Goal: Task Accomplishment & Management: Manage account settings

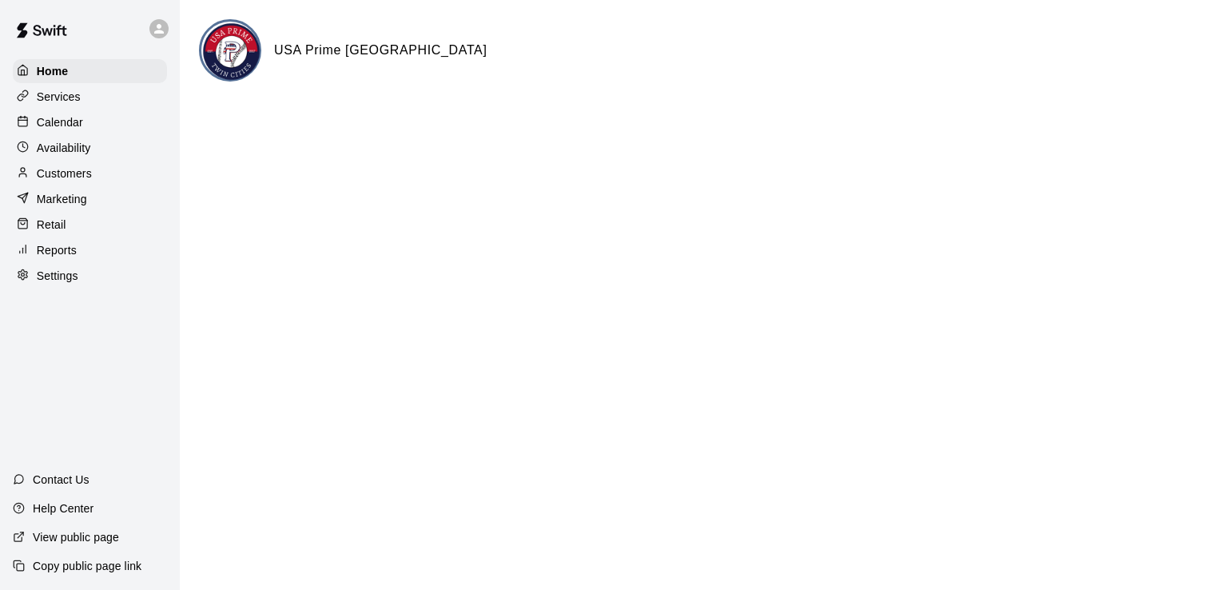
click at [66, 123] on p "Calendar" at bounding box center [60, 122] width 46 height 16
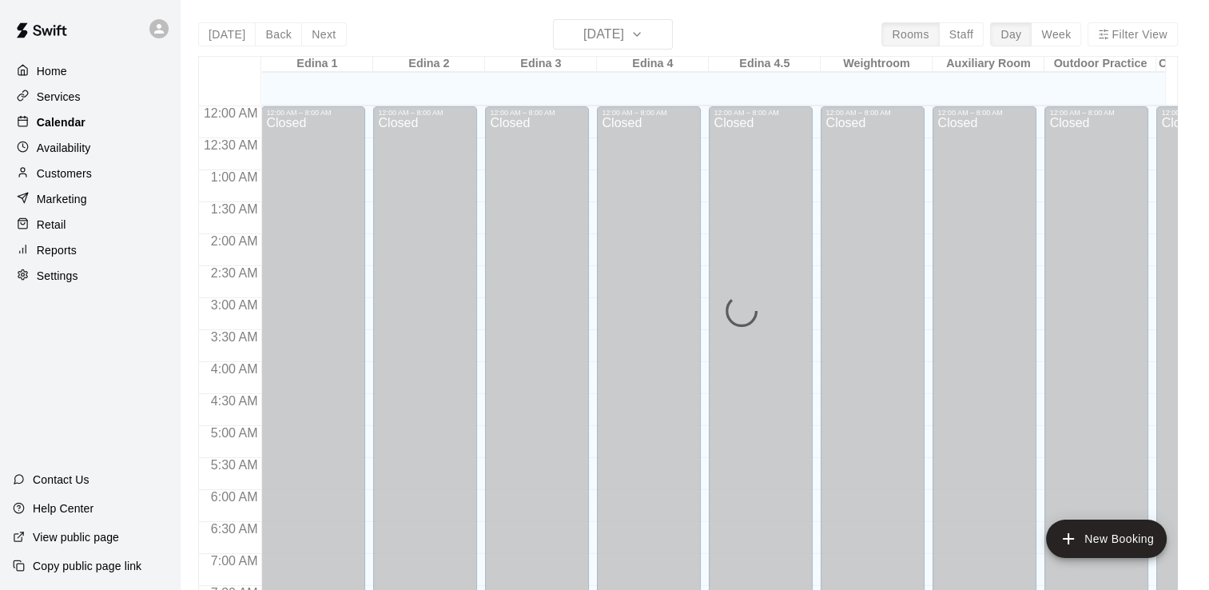
scroll to position [575, 0]
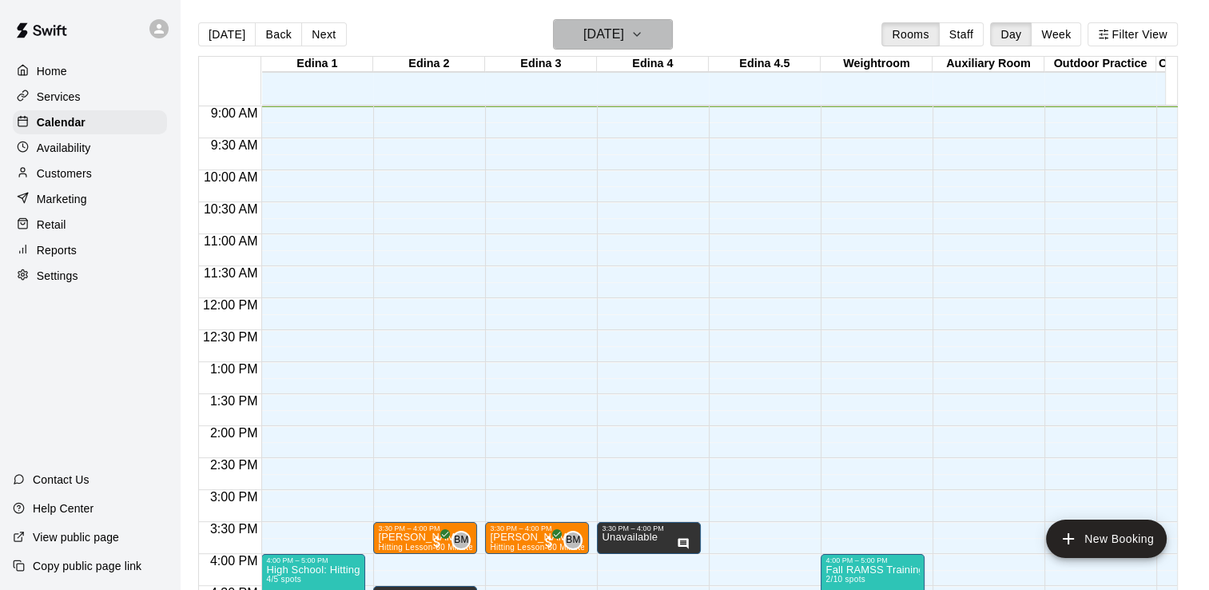
click at [643, 32] on icon "button" at bounding box center [637, 34] width 13 height 19
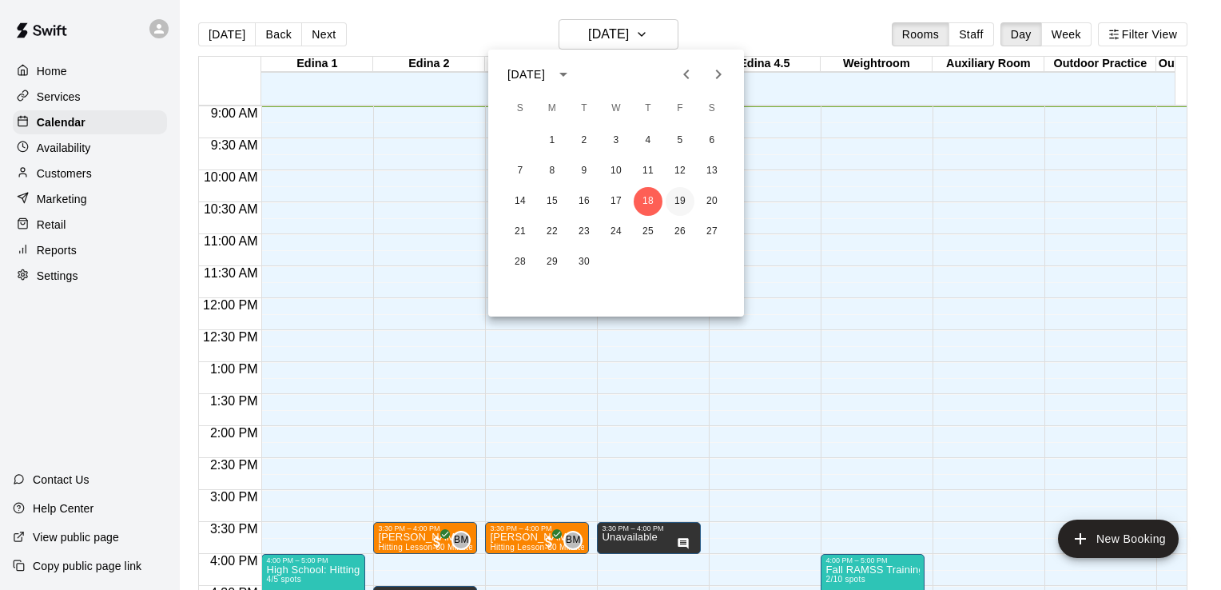
click at [680, 203] on button "19" at bounding box center [680, 201] width 29 height 29
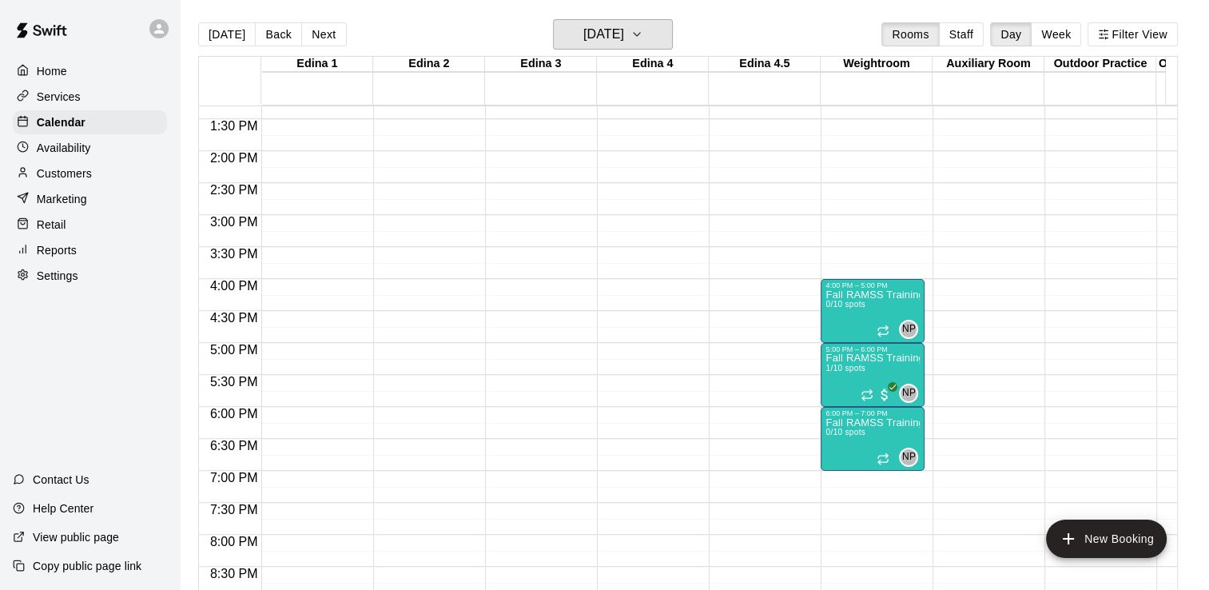
scroll to position [852, 0]
click at [846, 356] on p "Fall RAMSS Training" at bounding box center [873, 356] width 94 height 0
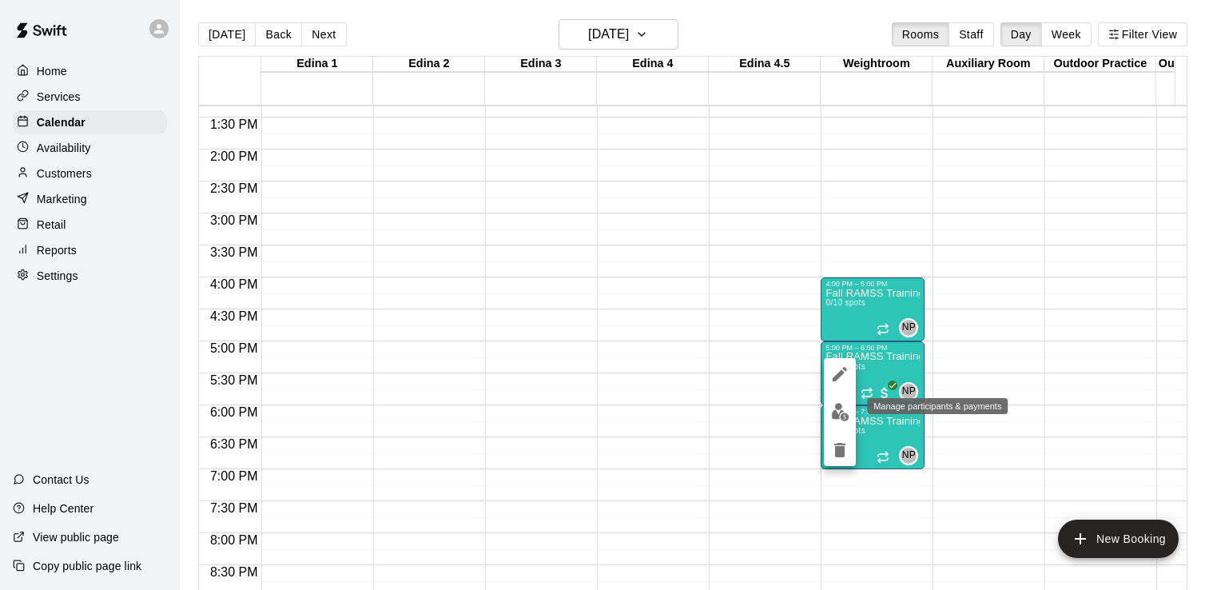
click at [838, 412] on img "edit" at bounding box center [840, 412] width 18 height 18
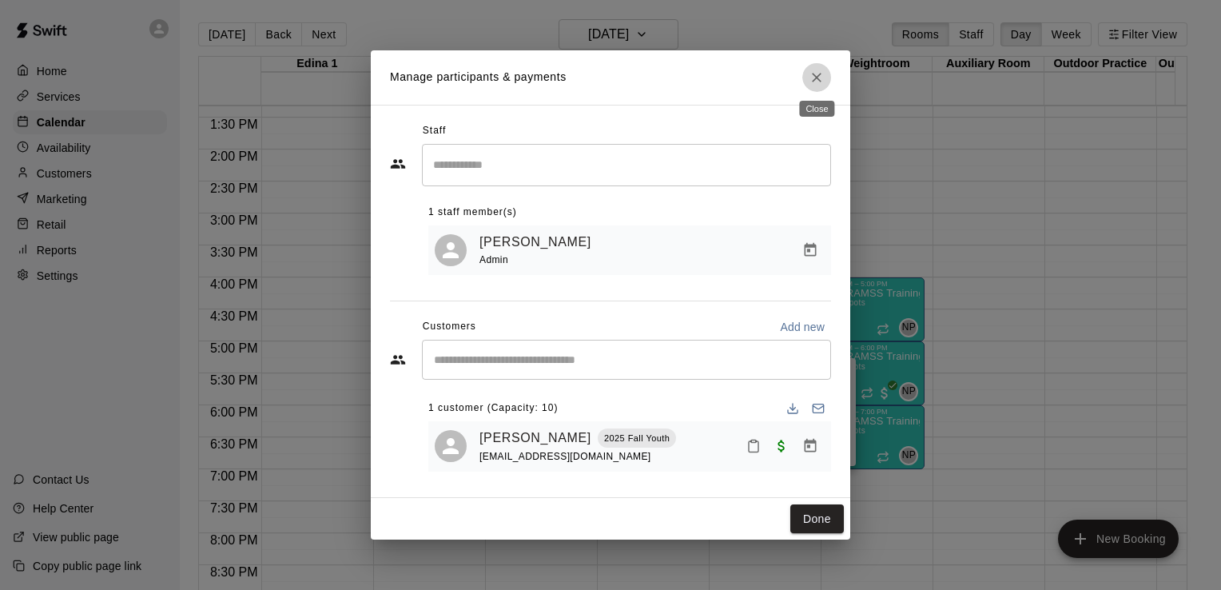
click at [818, 75] on icon "Close" at bounding box center [817, 78] width 10 height 10
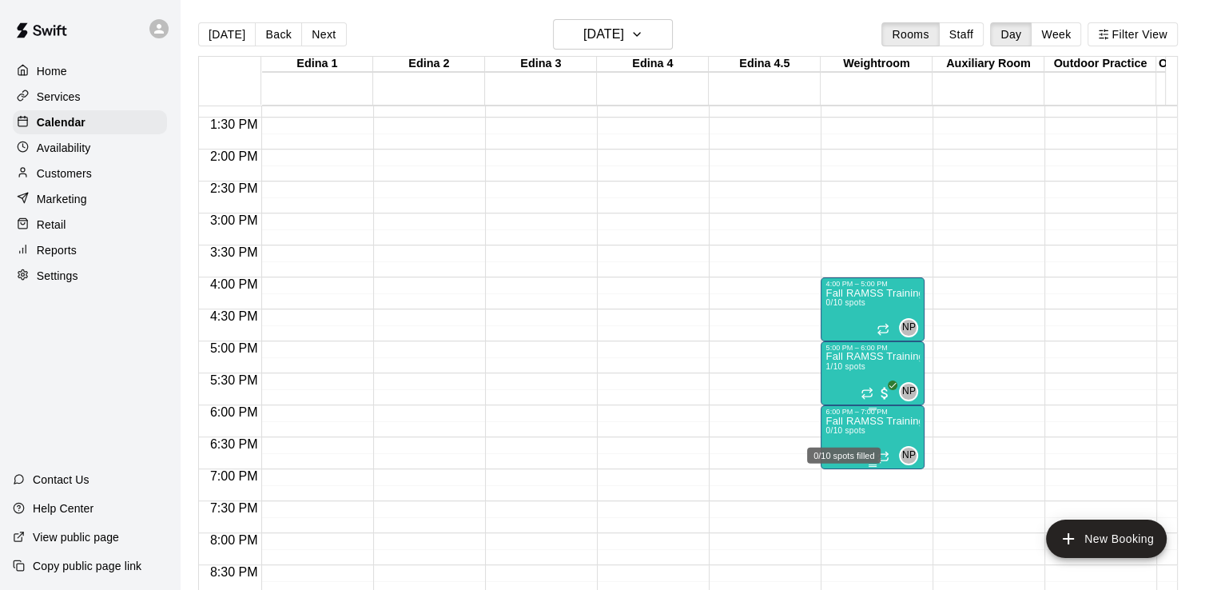
click at [845, 430] on span "0/10 spots" at bounding box center [845, 430] width 39 height 9
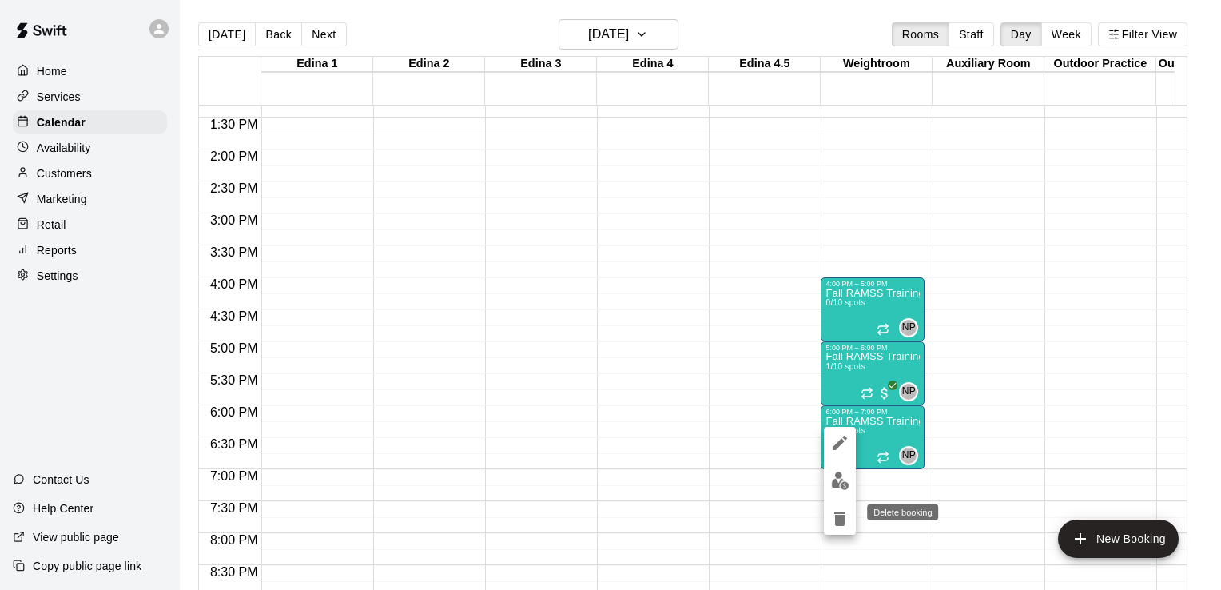
click at [838, 518] on icon "delete" at bounding box center [839, 519] width 11 height 14
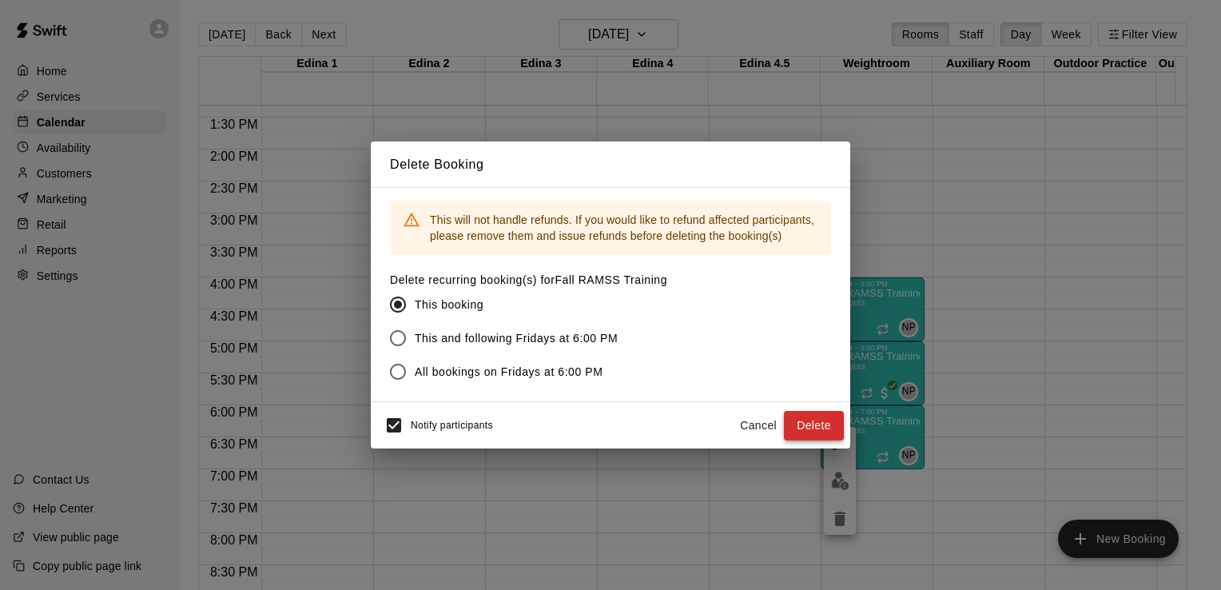
click at [812, 423] on button "Delete" at bounding box center [814, 426] width 60 height 30
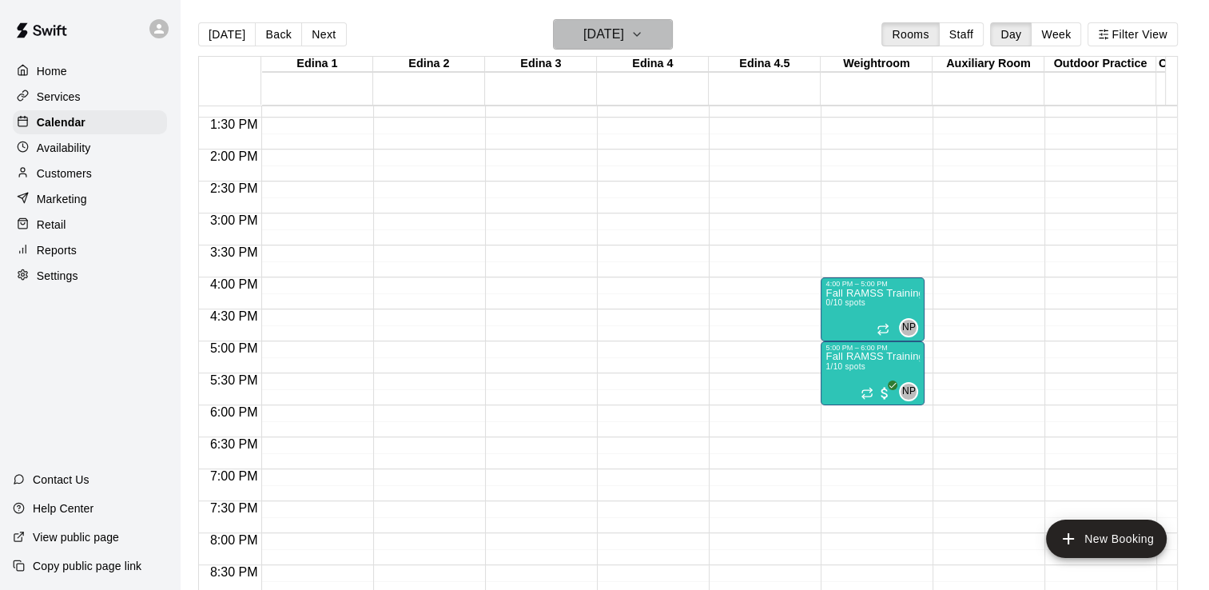
click at [643, 36] on icon "button" at bounding box center [637, 34] width 13 height 19
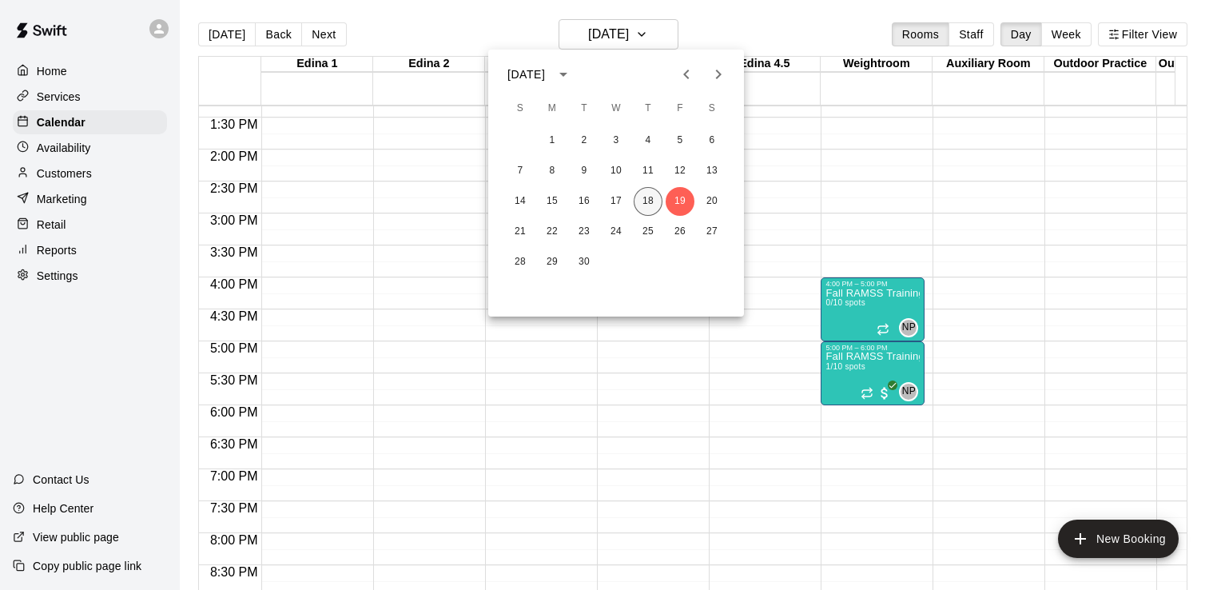
click at [649, 197] on button "18" at bounding box center [648, 201] width 29 height 29
